Goal: Information Seeking & Learning: Learn about a topic

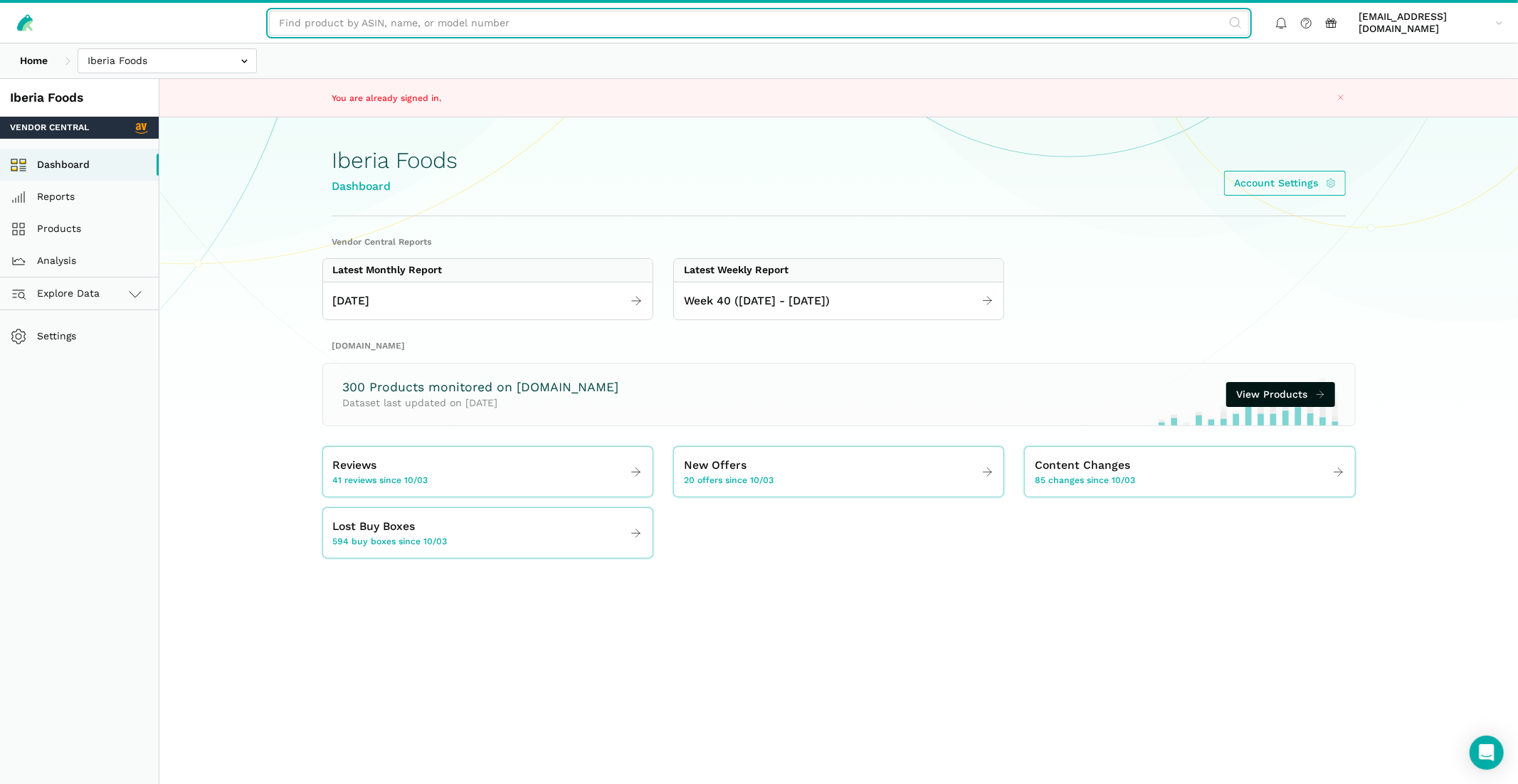
click at [489, 20] on input "text" at bounding box center [759, 23] width 980 height 25
paste input "B00OC1XB2M"
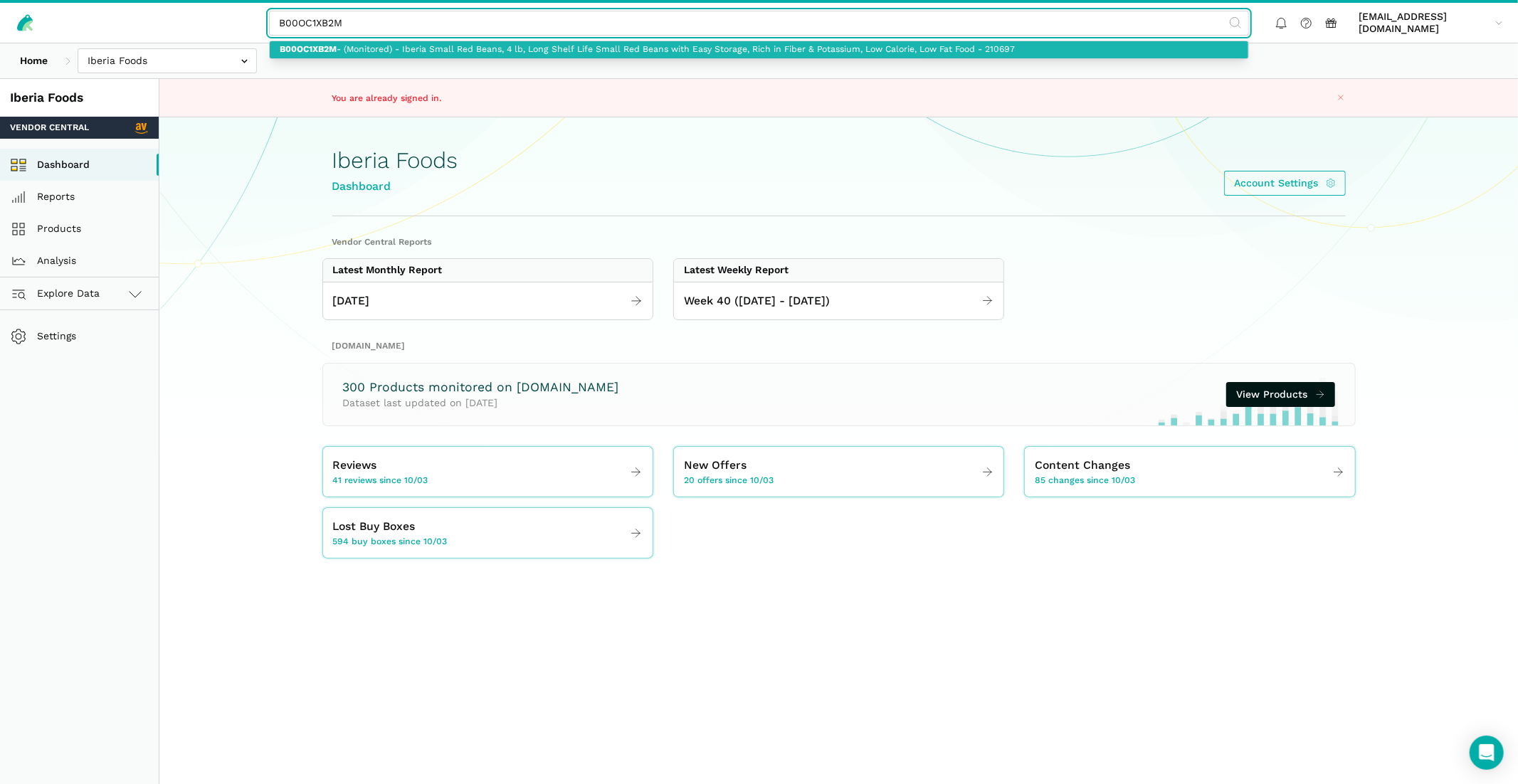
type input "B00OC1XB2M - (Monitored) - Iberia Small Red Beans, 4 lb, Long Shelf Life Small …"
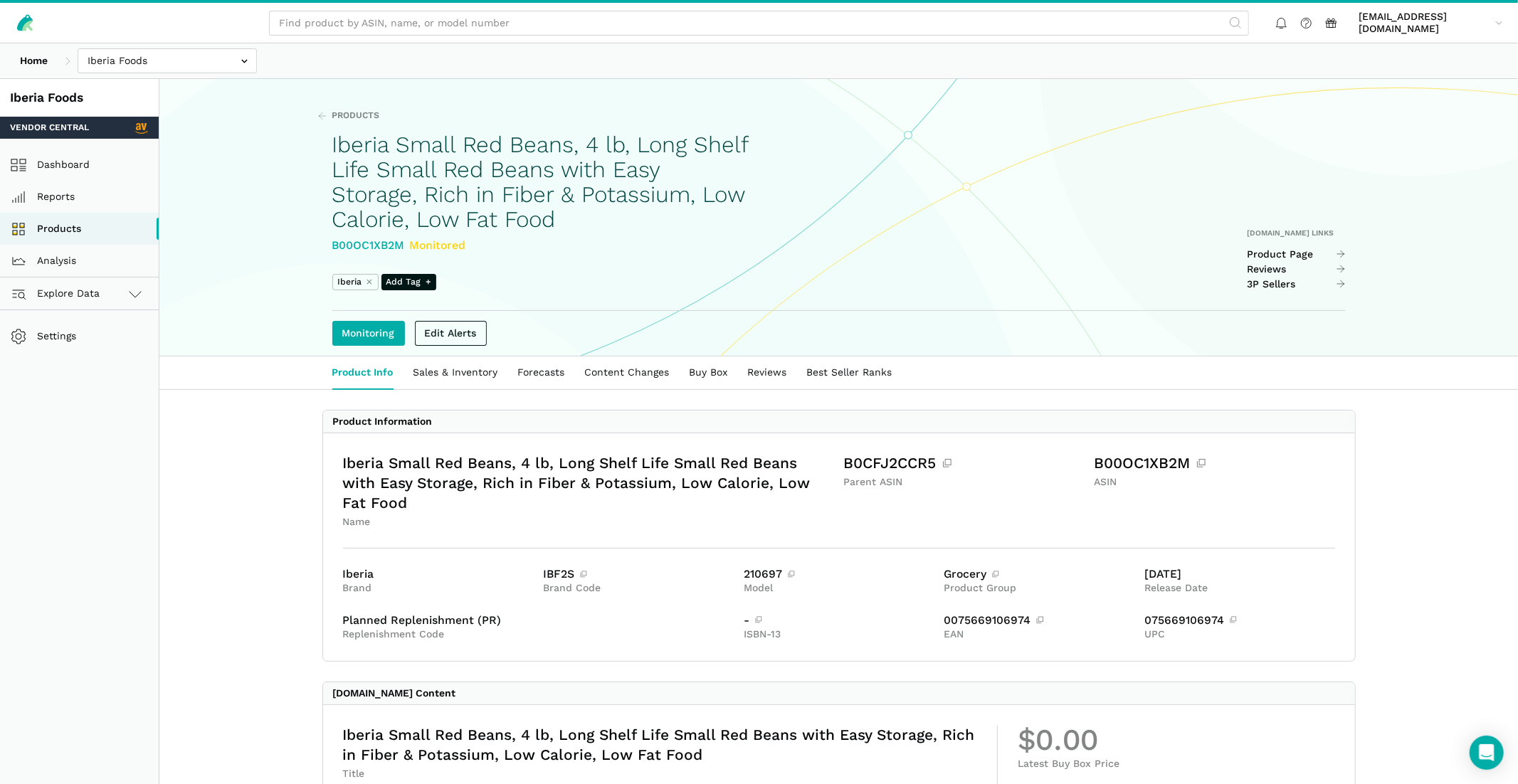
click at [380, 252] on div "B00OC1XB2M Monitored" at bounding box center [540, 245] width 416 height 18
copy div "B00OC1XB2M"
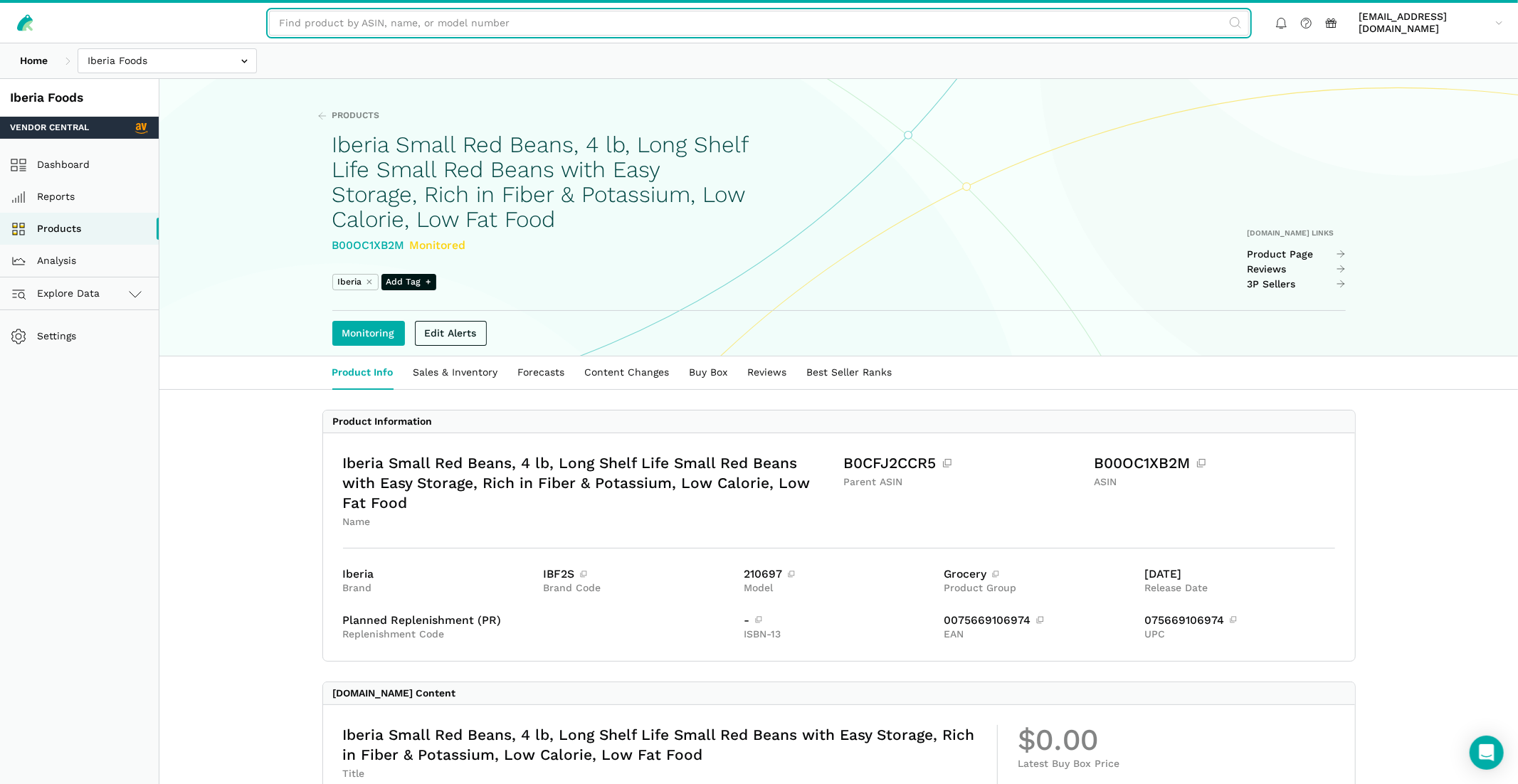
click at [518, 32] on input "text" at bounding box center [759, 23] width 980 height 25
paste input "B00OC1XB2M"
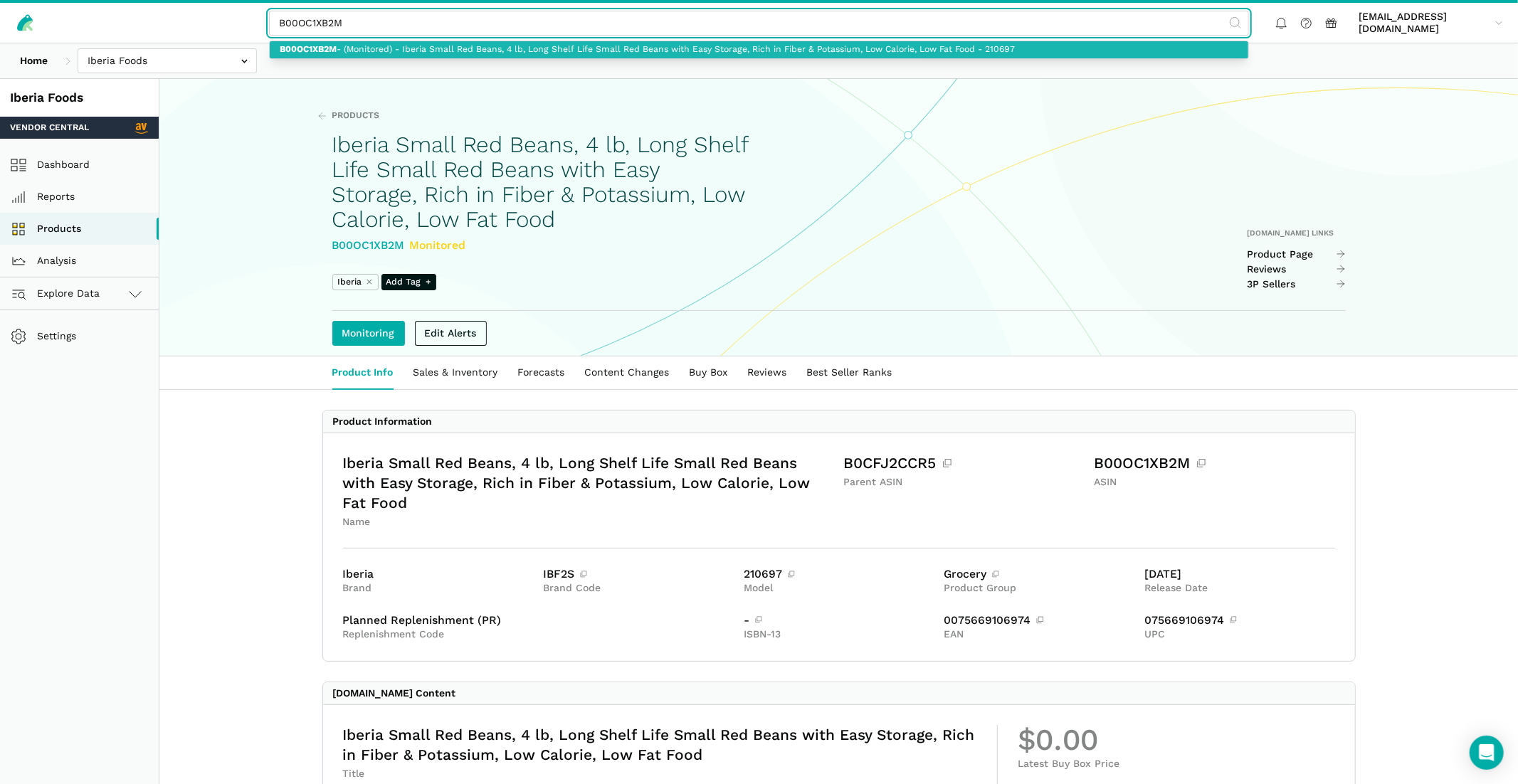
click at [815, 46] on link "B00OC1XB2M - (Monitored) - Iberia Small Red Beans, 4 lb, Long Shelf Life Small …" at bounding box center [759, 50] width 978 height 18
type input "B00OC1XB2M - (Monitored) - Iberia Small Red Beans, 4 lb, Long Shelf Life Small …"
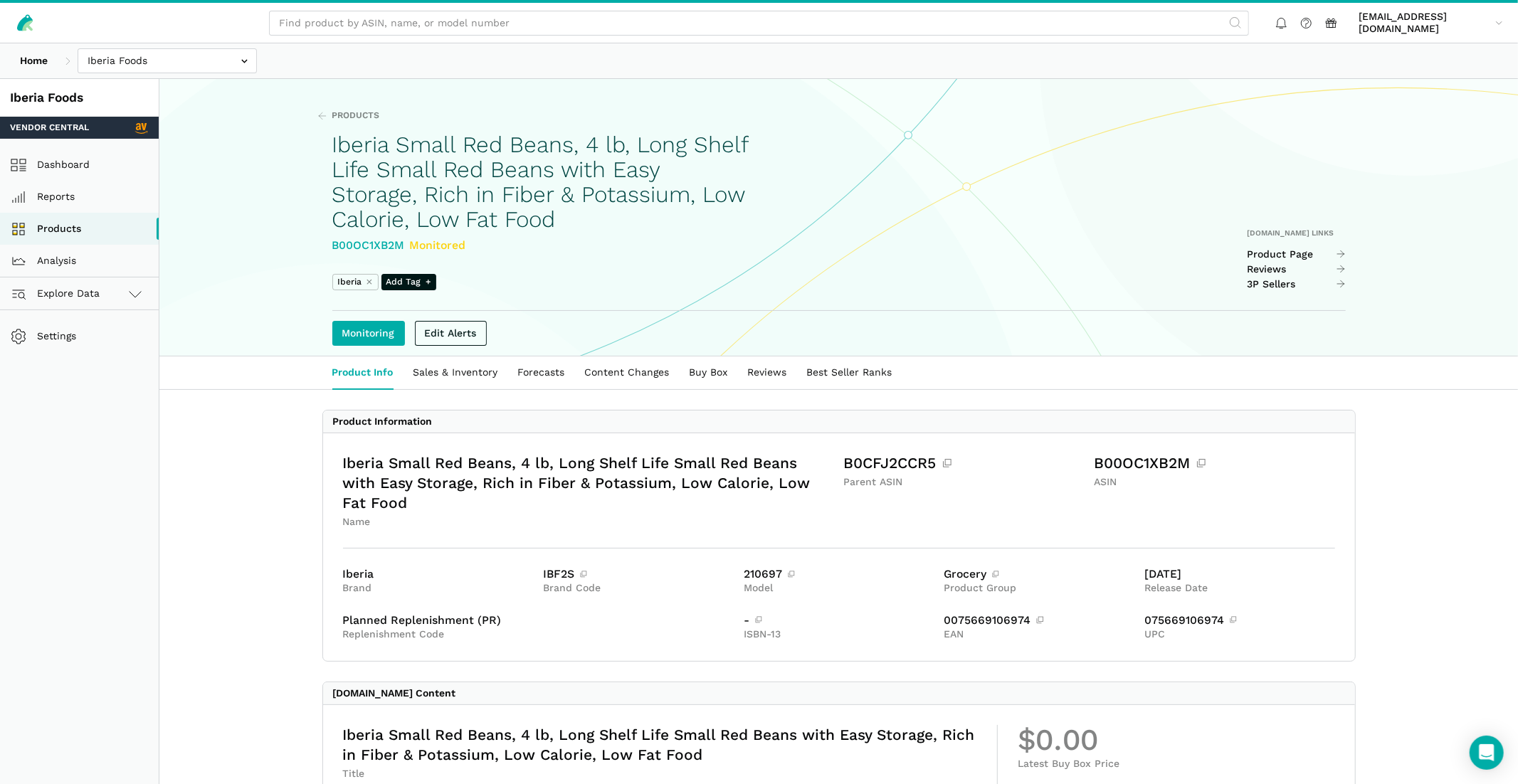
scroll to position [200, 0]
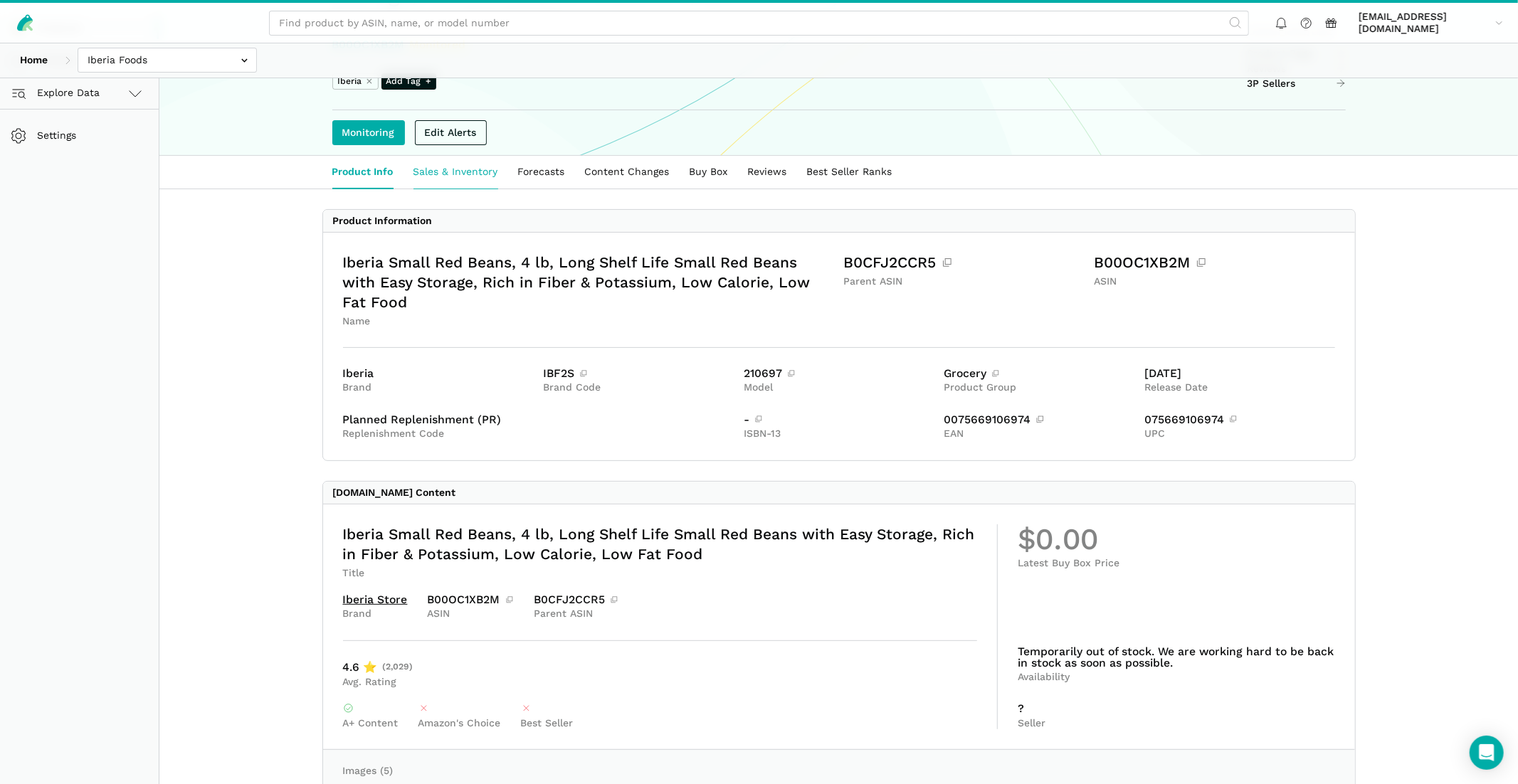
click at [464, 181] on link "Sales & Inventory" at bounding box center [455, 172] width 104 height 33
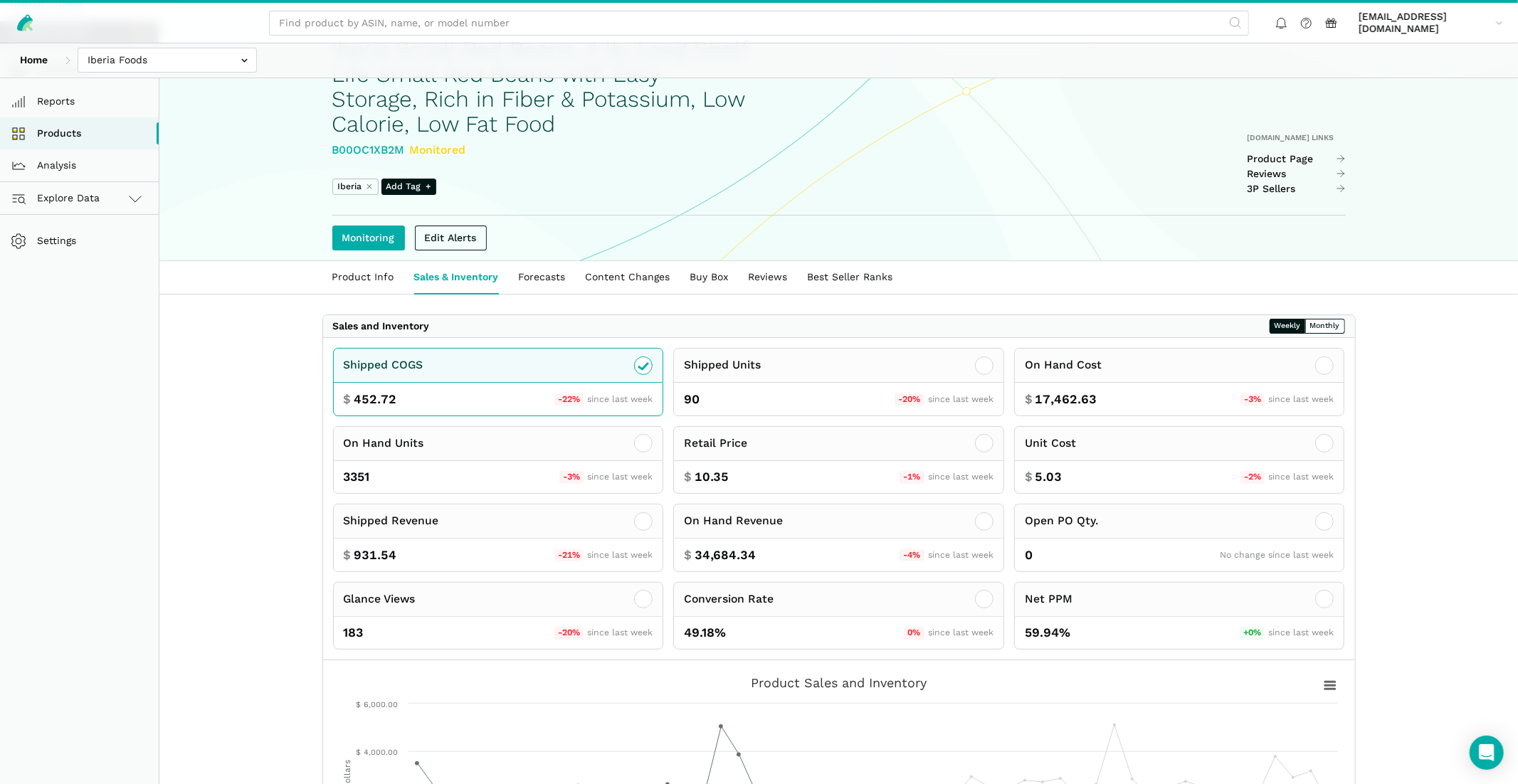
scroll to position [231, 0]
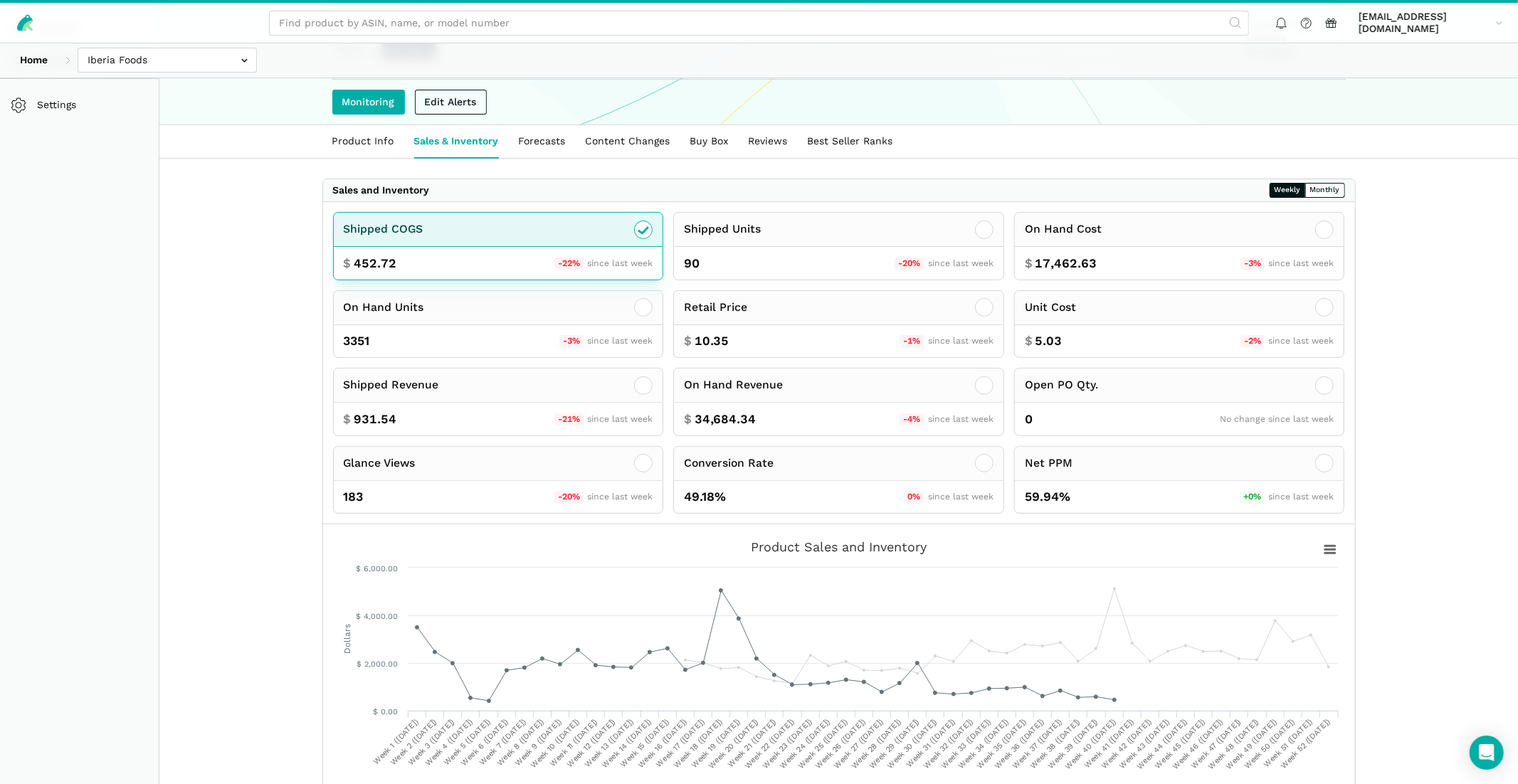
click at [639, 221] on icon at bounding box center [644, 230] width 17 height 17
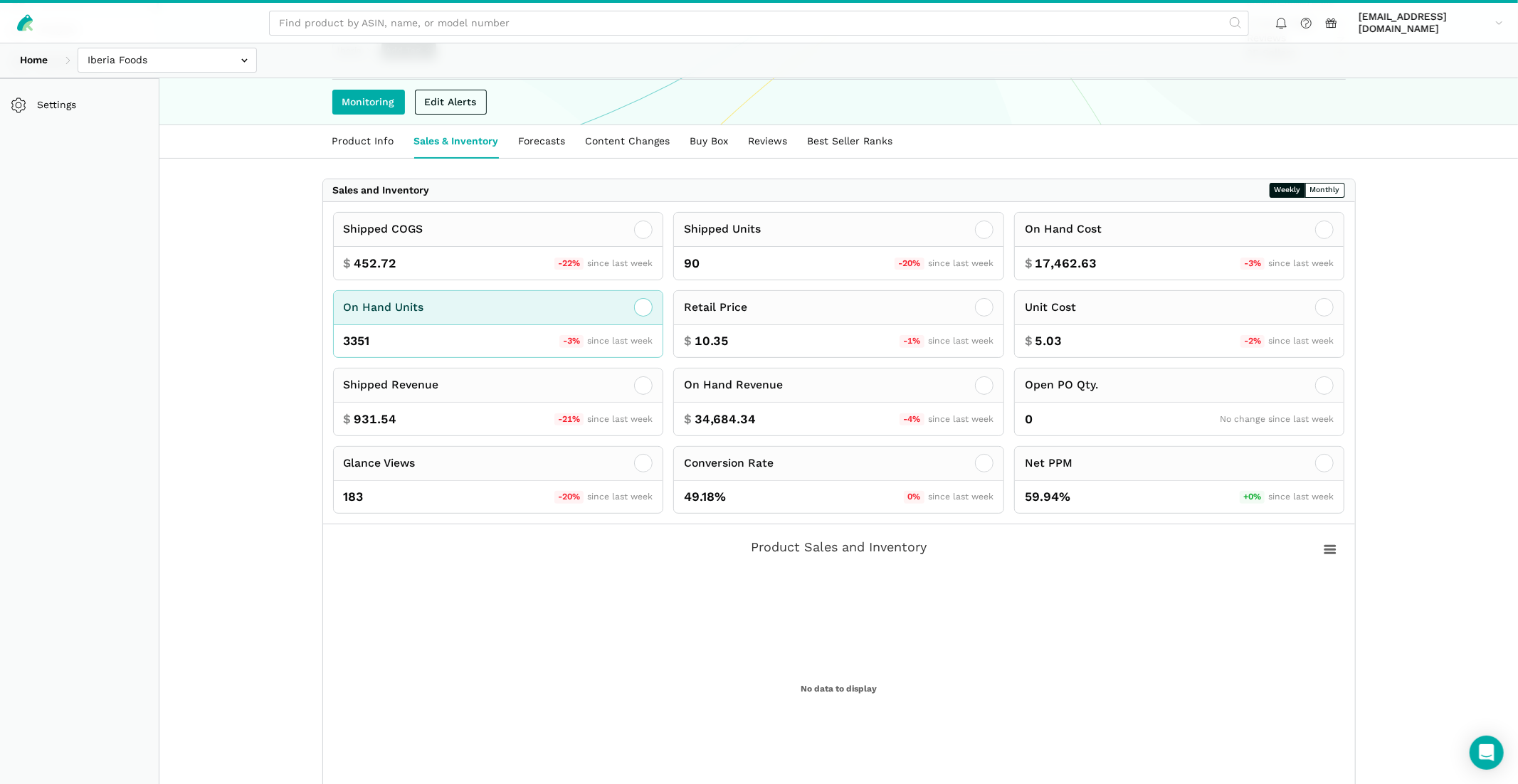
click at [649, 301] on icon at bounding box center [644, 307] width 17 height 17
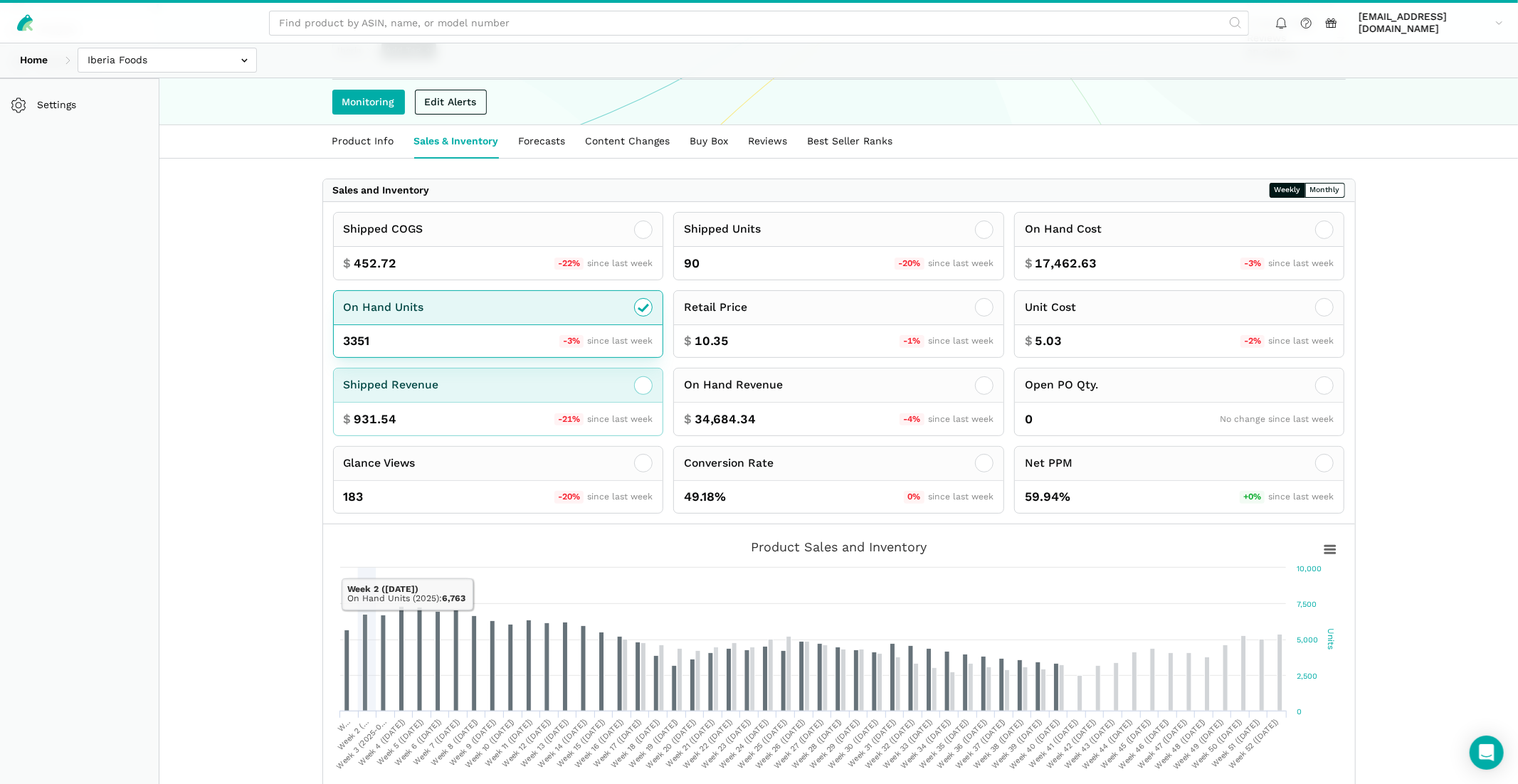
scroll to position [0, 0]
